Goal: Information Seeking & Learning: Learn about a topic

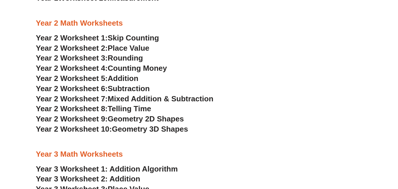
scroll to position [583, 0]
click at [140, 69] on span "Counting Money" at bounding box center [137, 68] width 59 height 9
click at [110, 79] on span "Addition" at bounding box center [123, 78] width 31 height 9
click at [119, 87] on span "Subtraction" at bounding box center [129, 88] width 42 height 9
click at [91, 98] on span "Year 2 Worksheet 7:" at bounding box center [72, 98] width 72 height 9
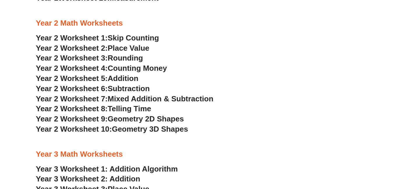
click at [107, 88] on span "Year 2 Worksheet 6:" at bounding box center [72, 88] width 72 height 9
click at [83, 99] on span "Year 2 Worksheet 7:" at bounding box center [72, 98] width 72 height 9
click at [82, 109] on span "Year 2 Worksheet 8:" at bounding box center [72, 108] width 72 height 9
click at [71, 118] on span "Year 2 Worksheet 9:" at bounding box center [72, 119] width 72 height 9
click at [75, 128] on span "Year 2 Worksheet 10:" at bounding box center [74, 129] width 76 height 9
